Goal: Find specific page/section: Find specific page/section

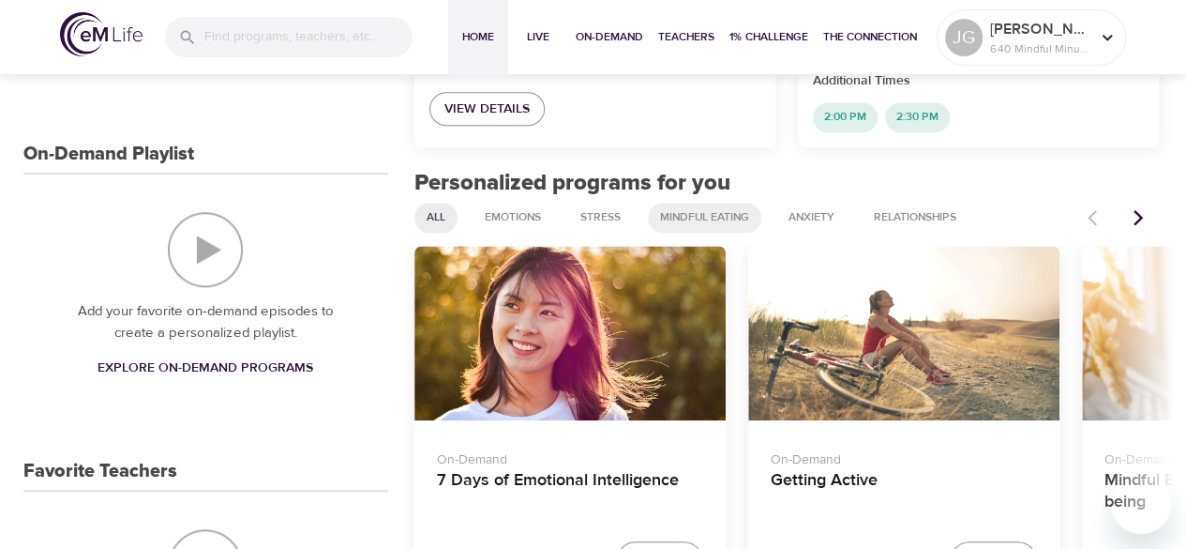
scroll to position [188, 0]
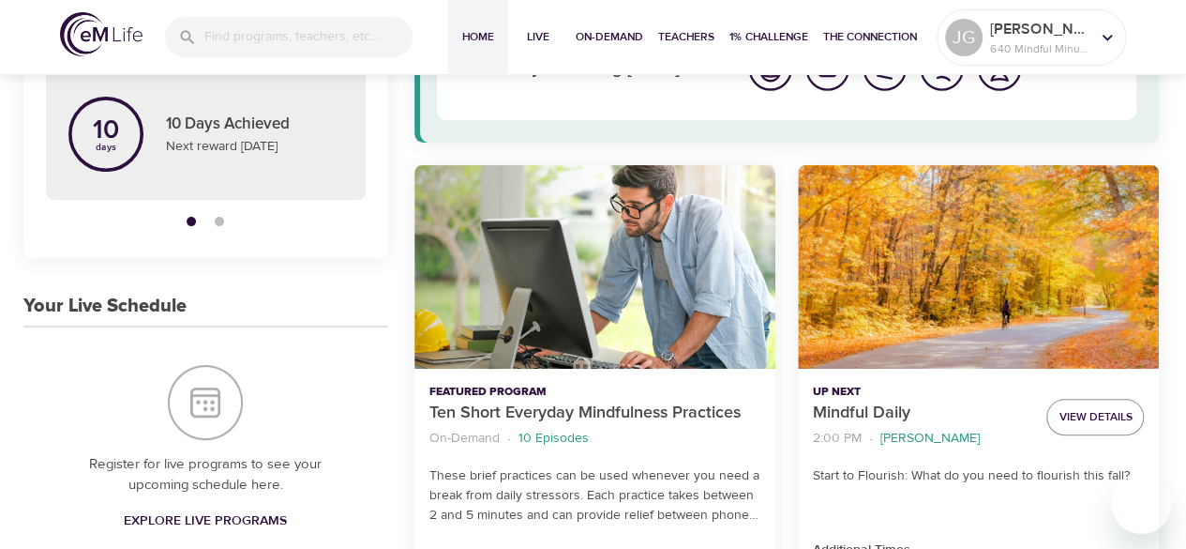
click at [785, 141] on div "eM Life Assistant Discover programs just for you in two steps How are you feeli…" at bounding box center [788, 31] width 746 height 222
click at [770, 139] on div "eM Life Assistant Discover programs just for you in two steps How are you feeli…" at bounding box center [788, 31] width 746 height 222
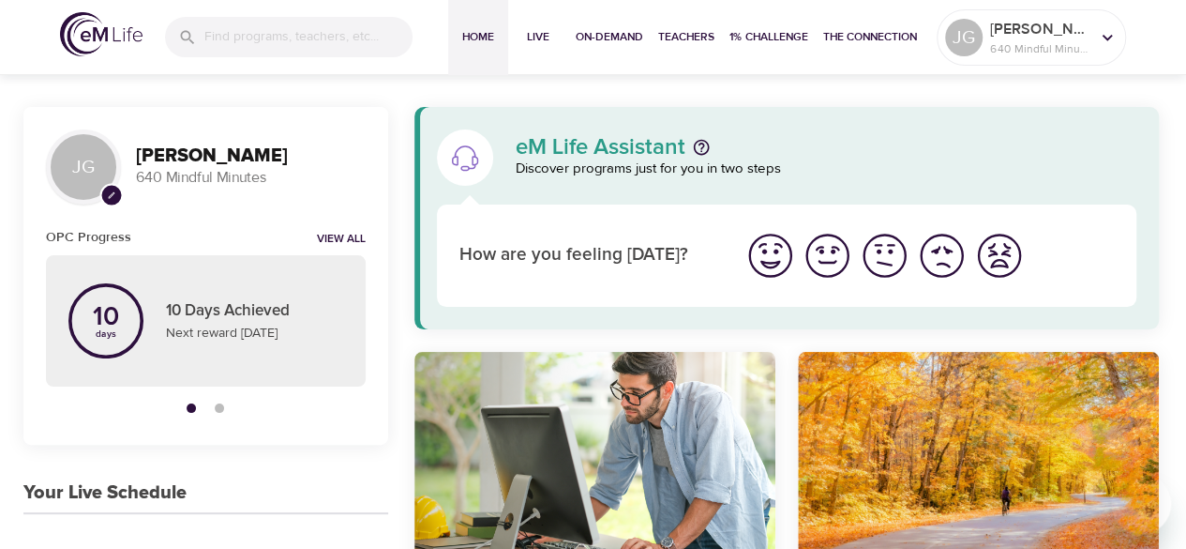
scroll to position [0, 0]
